Goal: Answer question/provide support

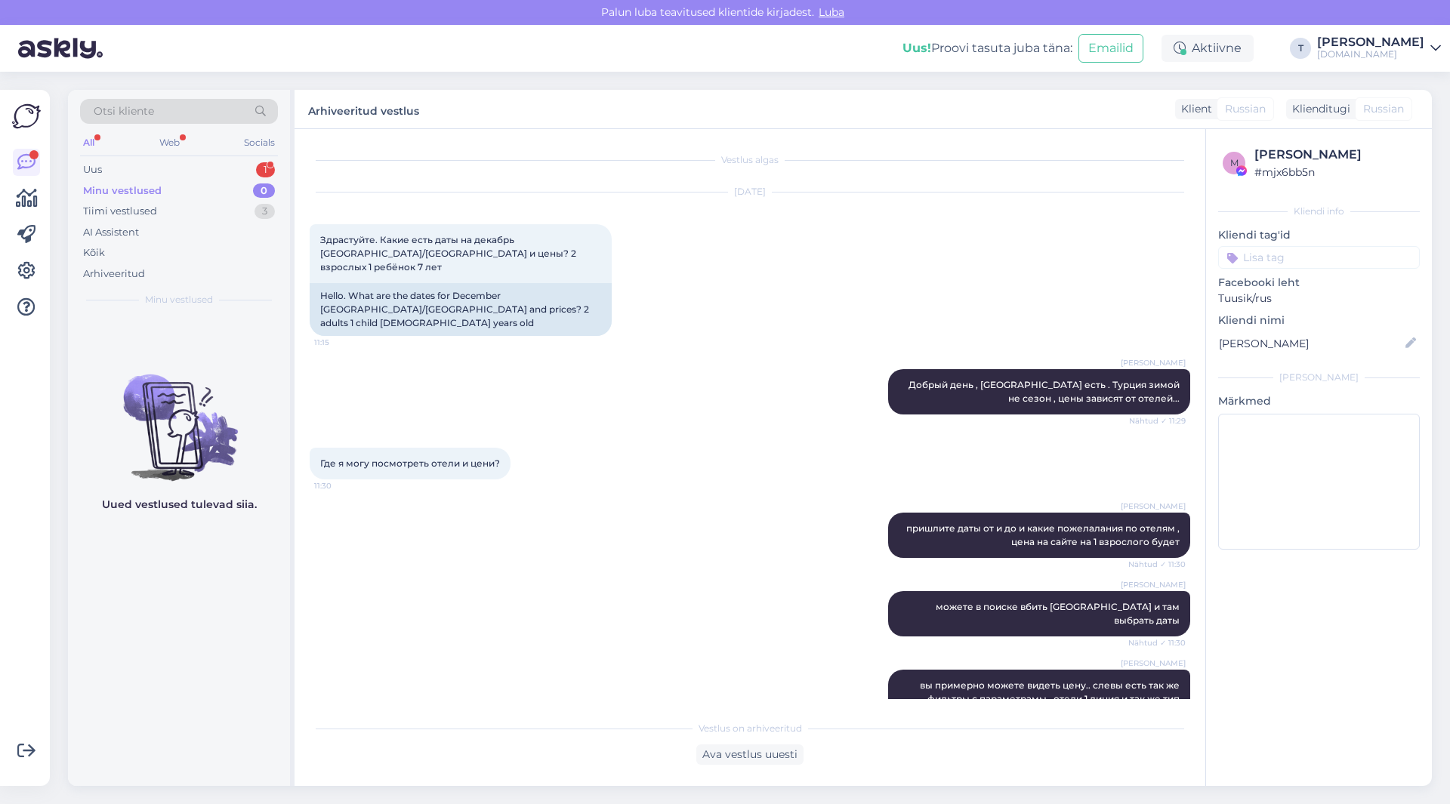
drag, startPoint x: 0, startPoint y: 0, endPoint x: 193, endPoint y: 187, distance: 268.7
click at [194, 186] on div "Minu vestlused 0" at bounding box center [179, 191] width 198 height 21
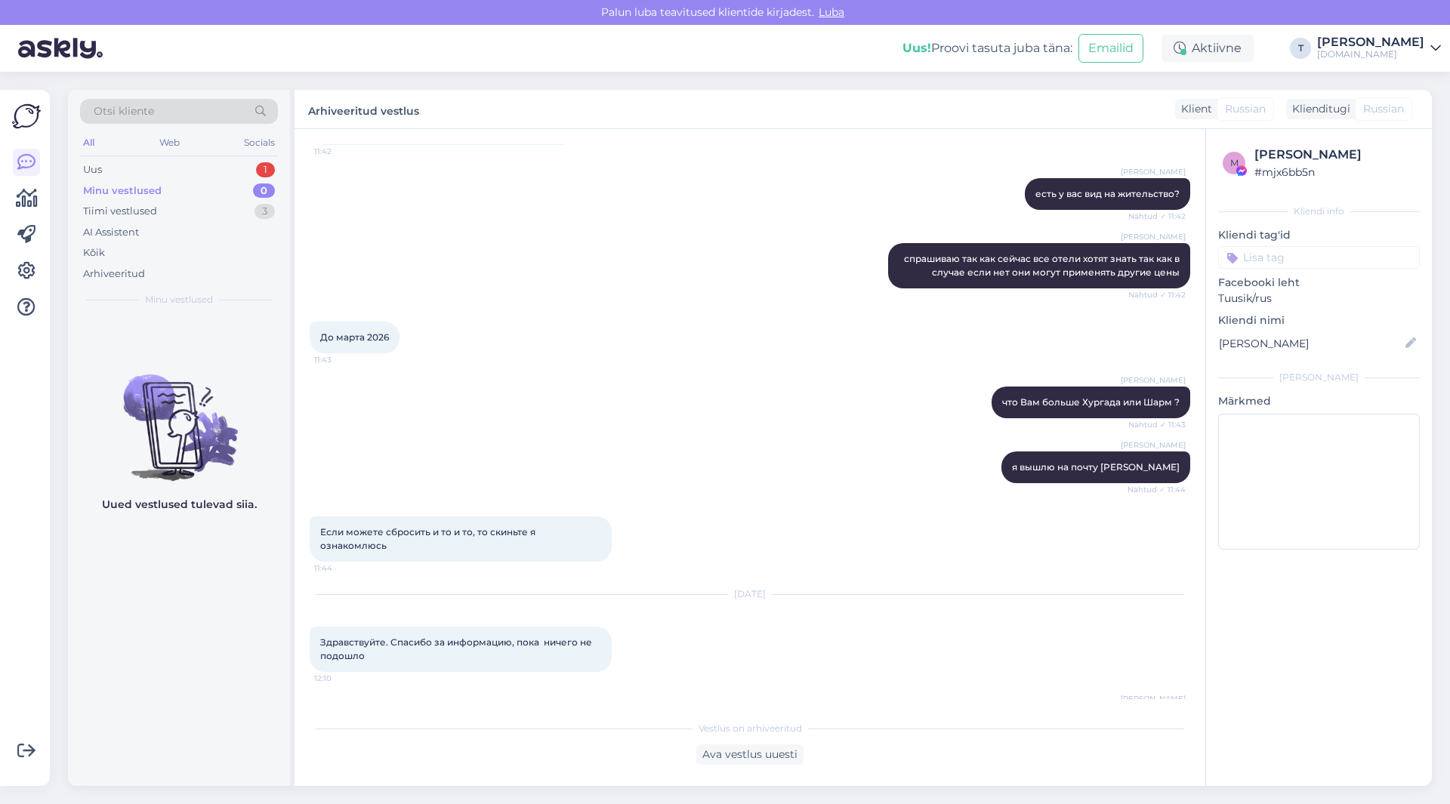
click at [193, 187] on div "Minu vestlused 0" at bounding box center [179, 191] width 198 height 21
click at [190, 173] on div "Uus 1" at bounding box center [179, 169] width 198 height 21
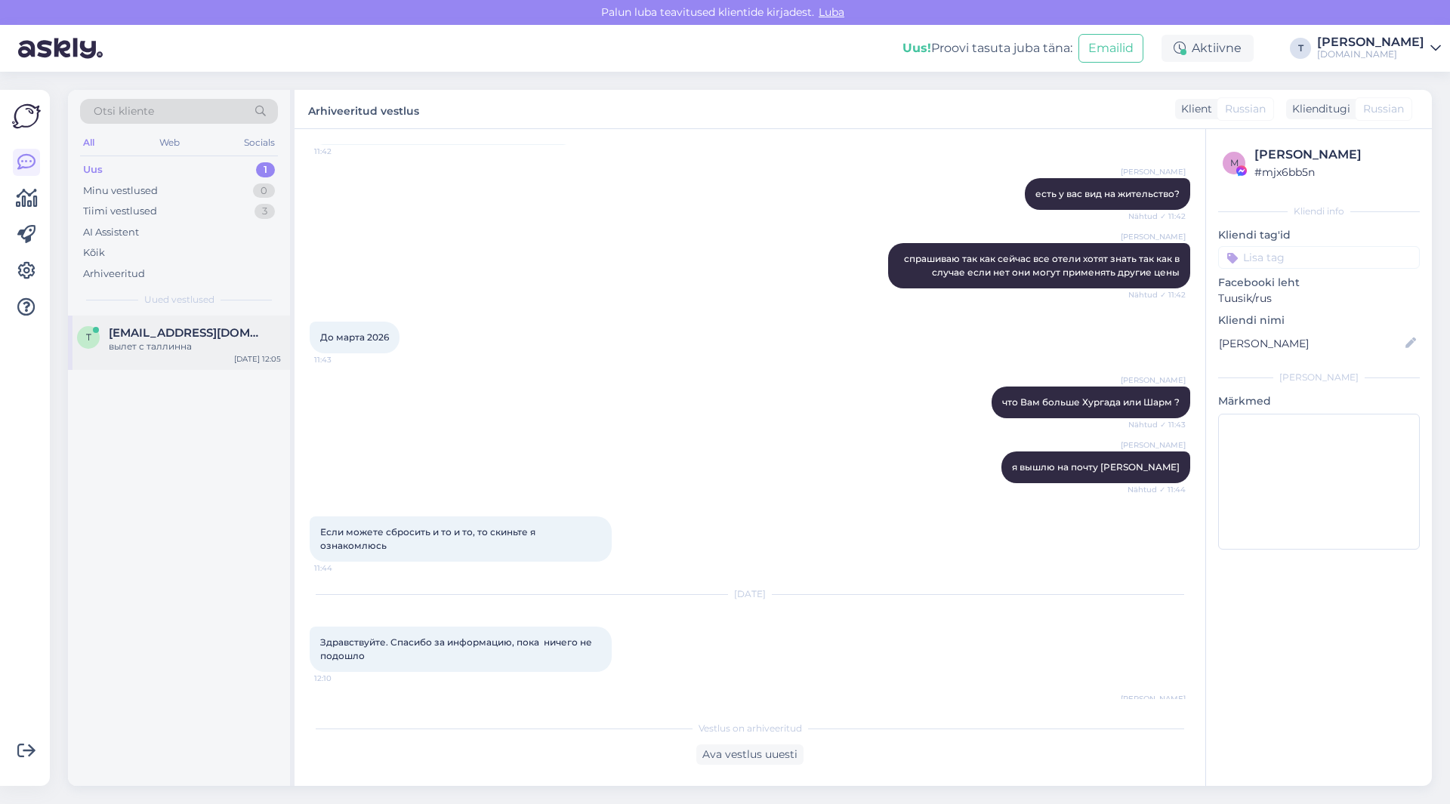
click at [147, 342] on div "вылет с таллинна" at bounding box center [195, 347] width 172 height 14
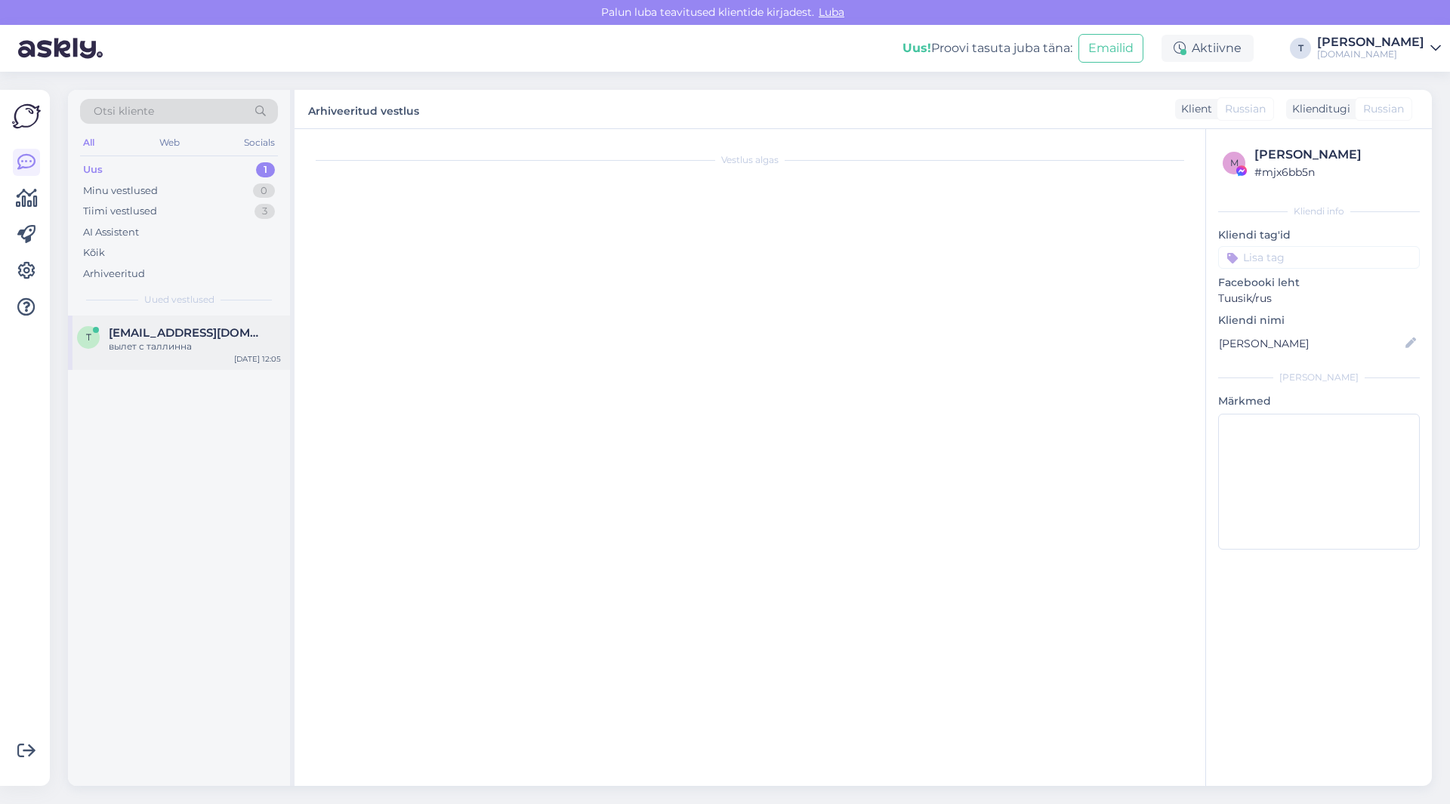
scroll to position [0, 0]
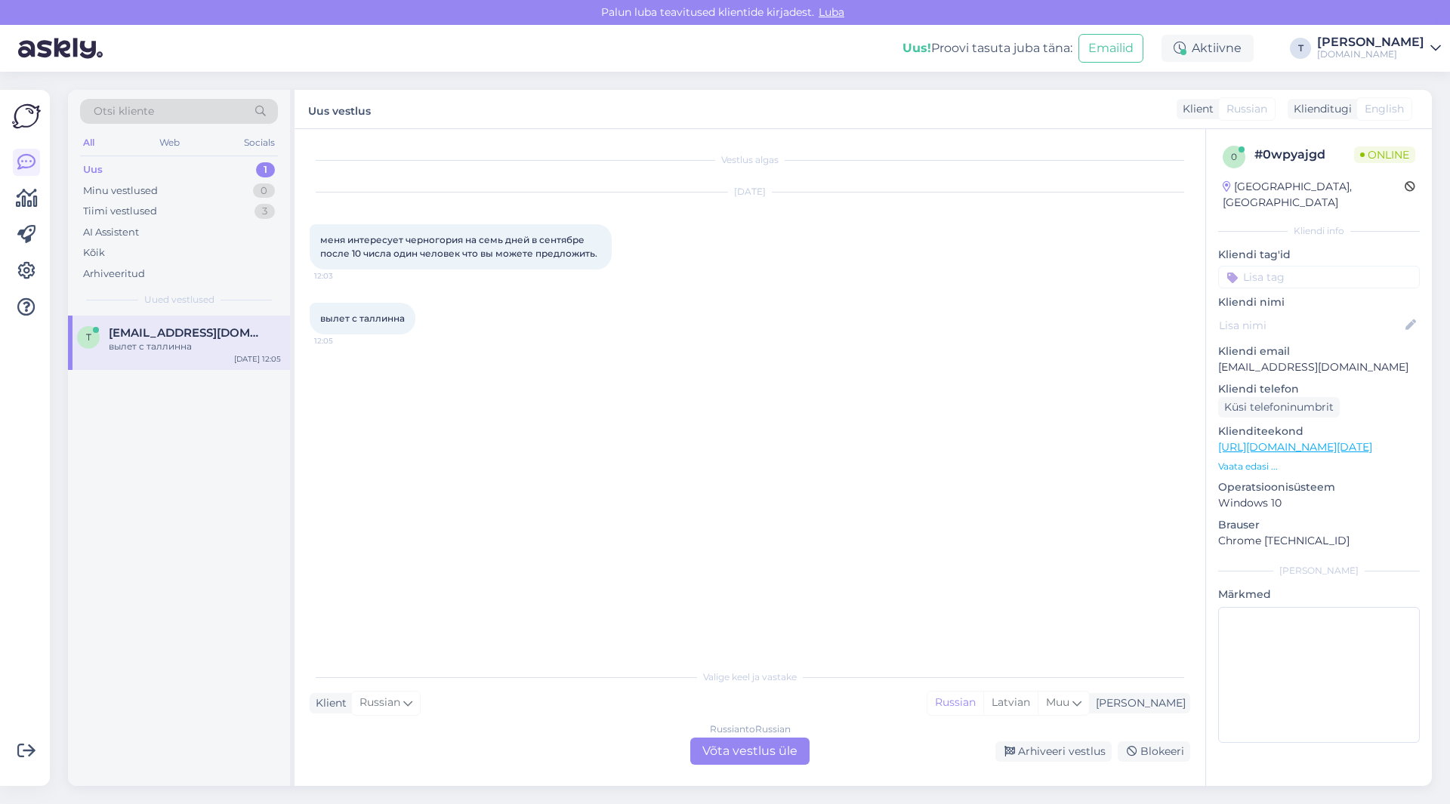
click at [734, 751] on div "Russian to Russian Võta vestlus üle" at bounding box center [749, 751] width 119 height 27
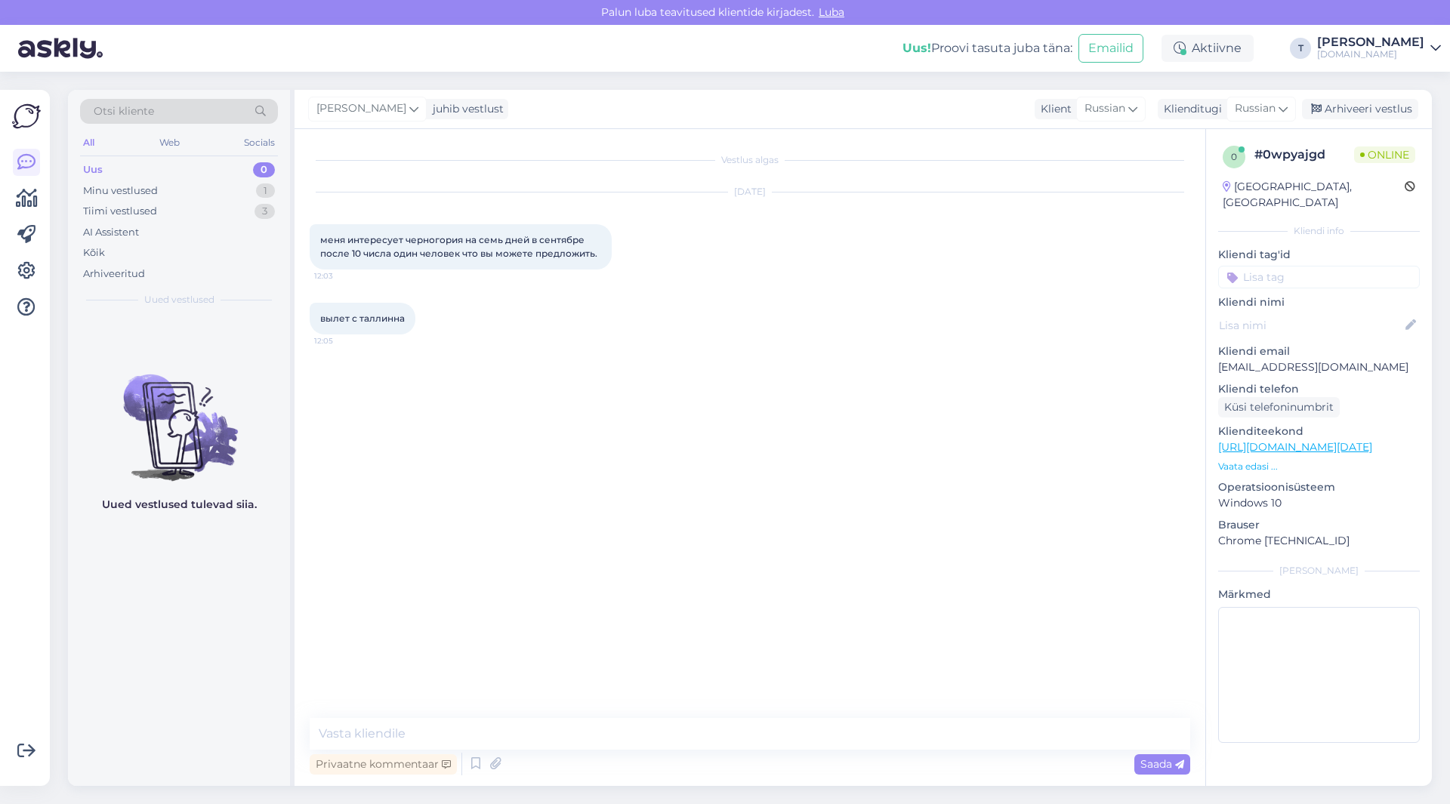
click at [1301, 360] on p "[EMAIL_ADDRESS][DOMAIN_NAME]" at bounding box center [1319, 368] width 202 height 16
copy p "[EMAIL_ADDRESS][DOMAIN_NAME]"
click at [586, 736] on textarea at bounding box center [750, 734] width 881 height 32
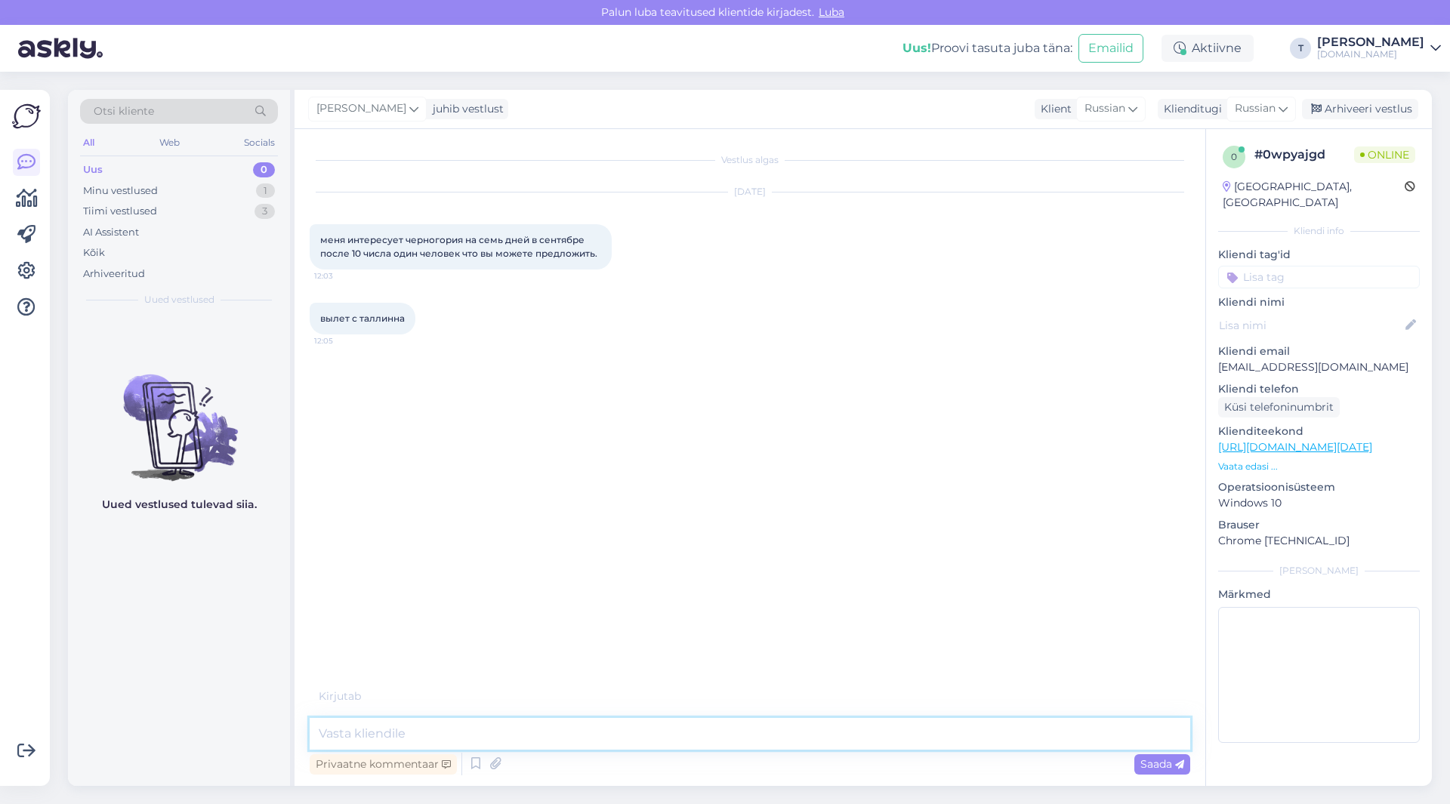
click at [586, 736] on textarea at bounding box center [750, 734] width 881 height 32
